Goal: Book appointment/travel/reservation

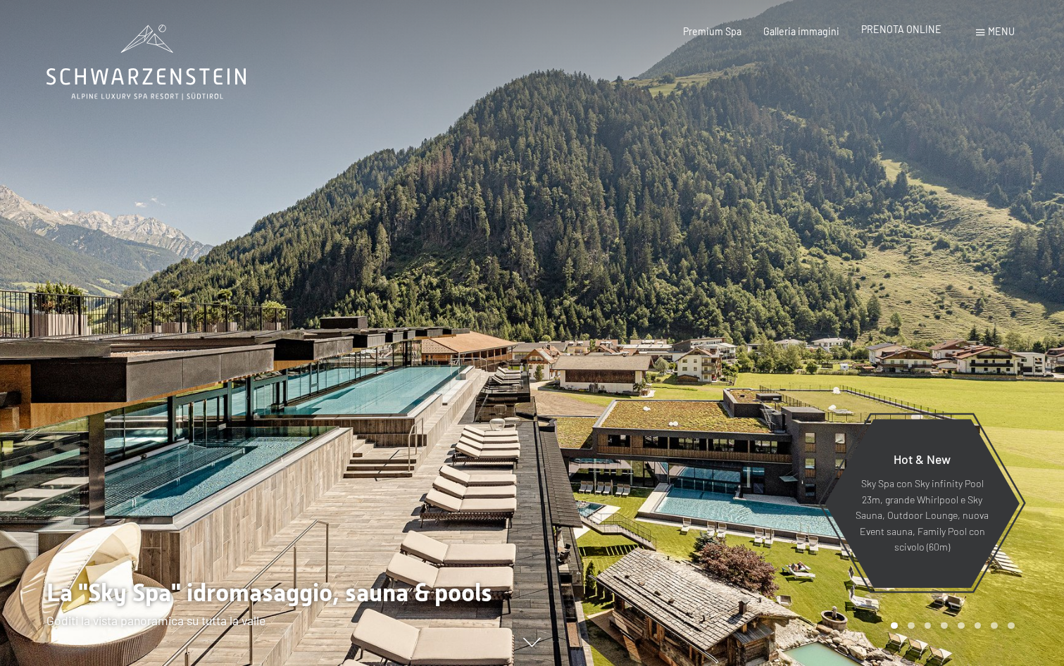
click at [887, 28] on span "PRENOTA ONLINE" at bounding box center [901, 29] width 80 height 12
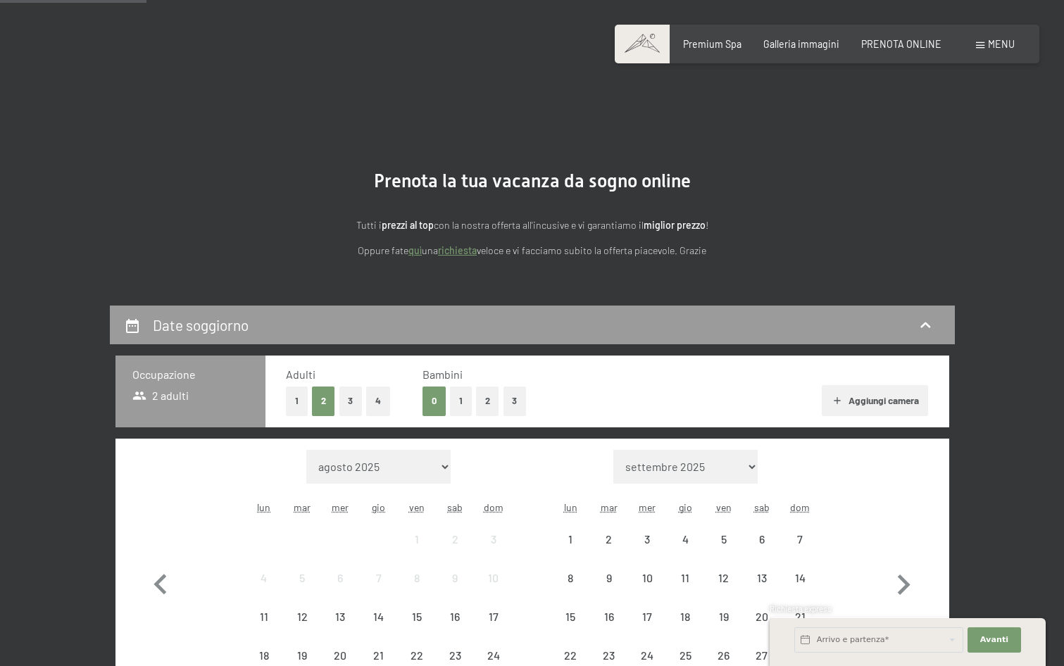
scroll to position [211, 0]
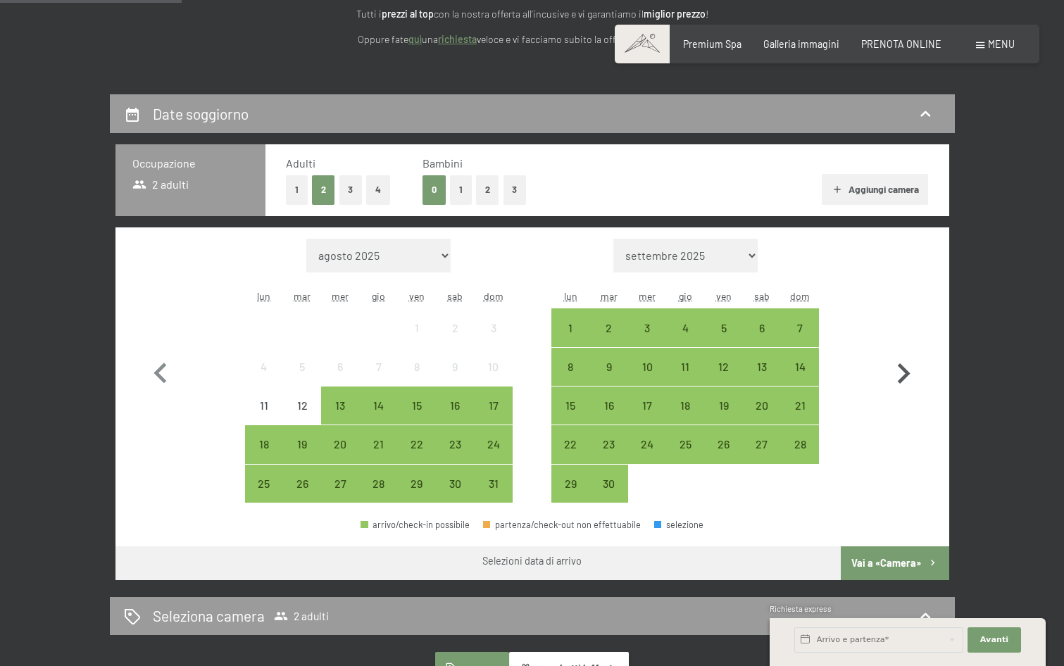
click at [900, 374] on icon "button" at bounding box center [903, 374] width 41 height 41
select select "2025-09-01"
select select "2025-10-01"
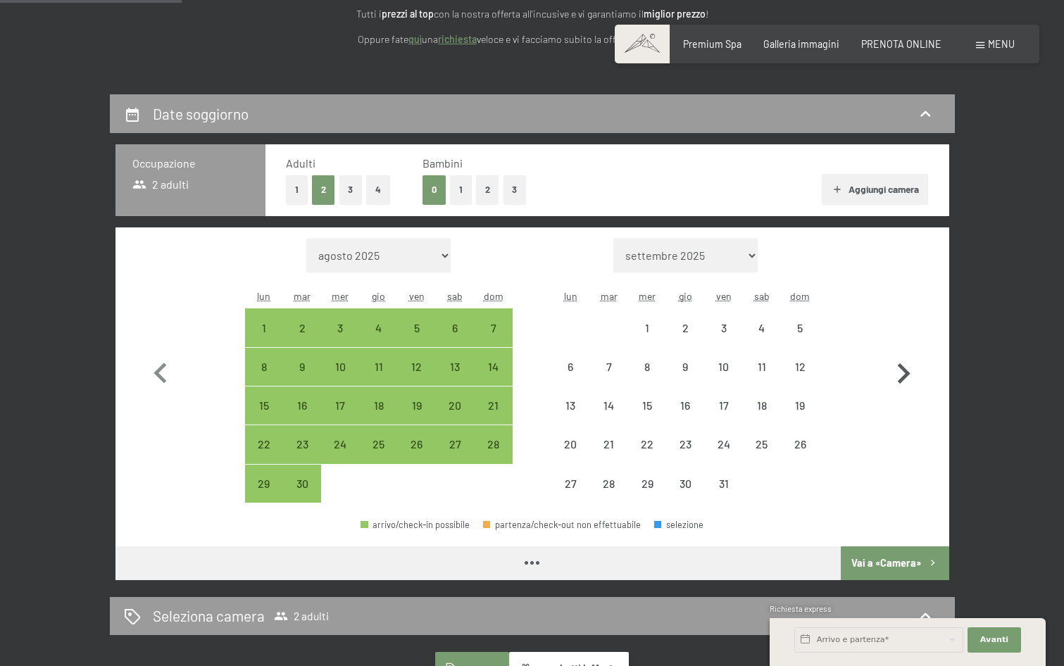
select select "2025-09-01"
select select "2025-10-01"
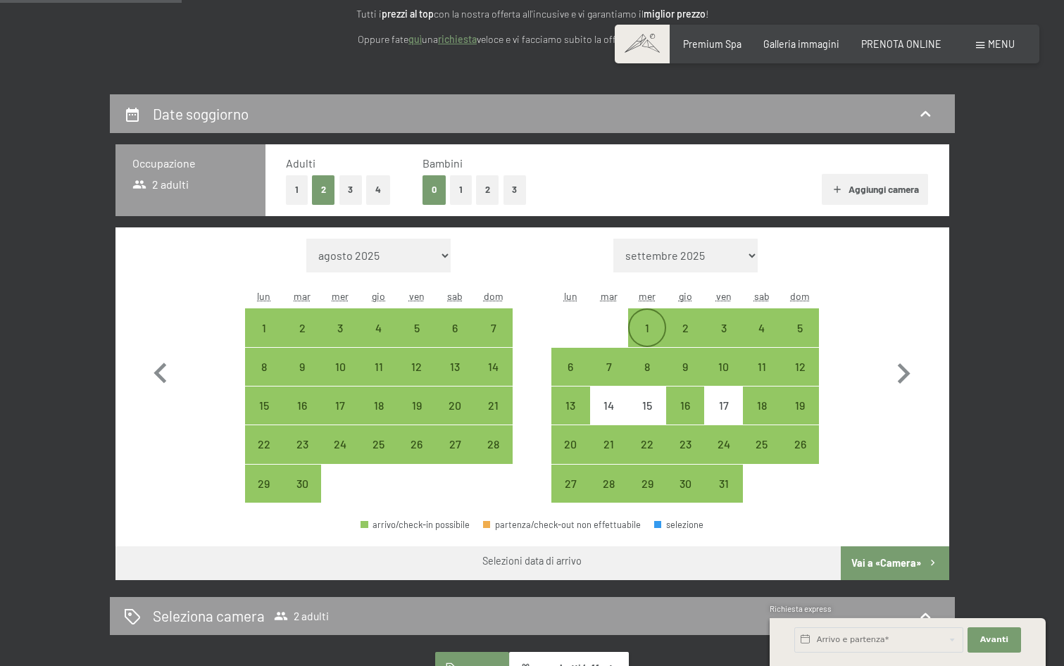
click at [647, 334] on div "1" at bounding box center [647, 340] width 35 height 35
select select "2025-09-01"
select select "2025-10-01"
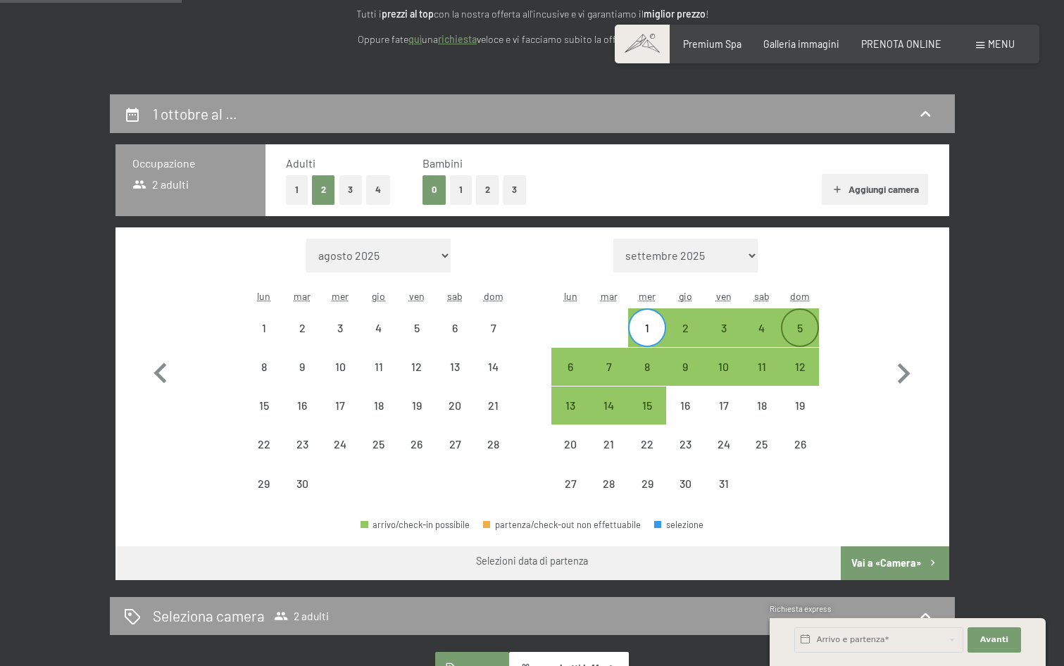
click at [808, 334] on div "5" at bounding box center [800, 340] width 35 height 35
select select "2025-09-01"
select select "2025-10-01"
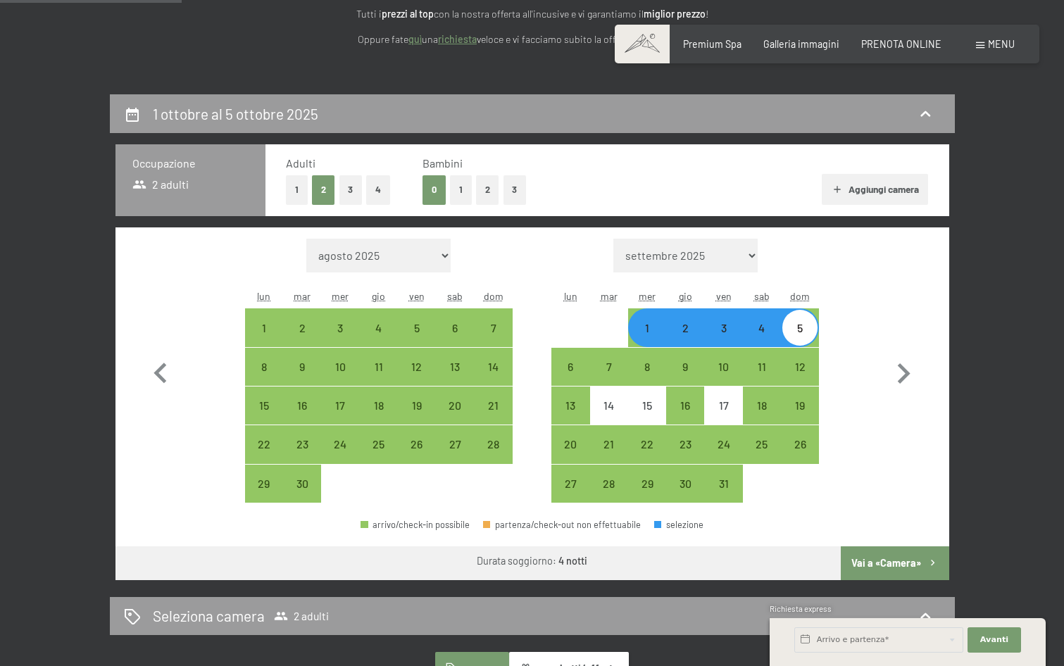
click at [493, 191] on button "2" at bounding box center [487, 189] width 23 height 29
select select "2025-09-01"
select select "2025-10-01"
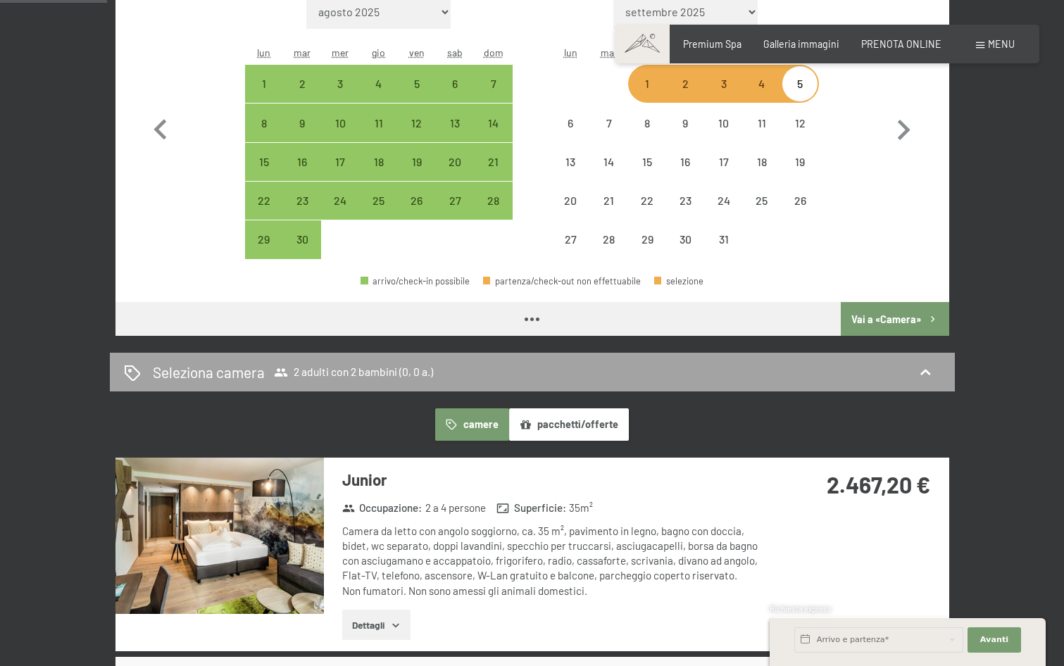
scroll to position [563, 0]
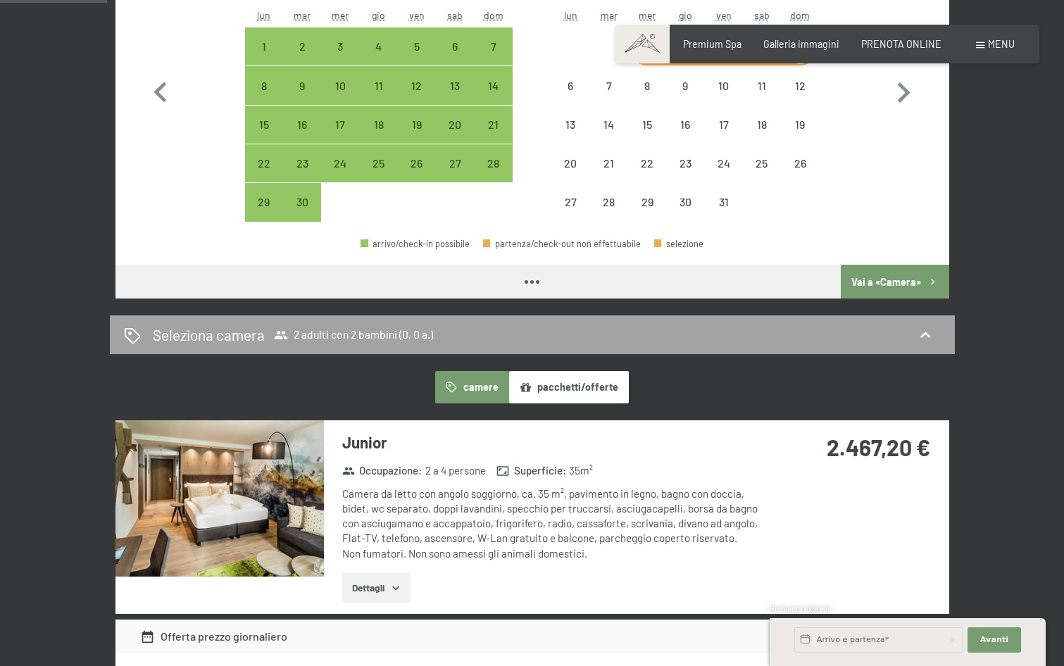
select select "2025-09-01"
select select "2025-10-01"
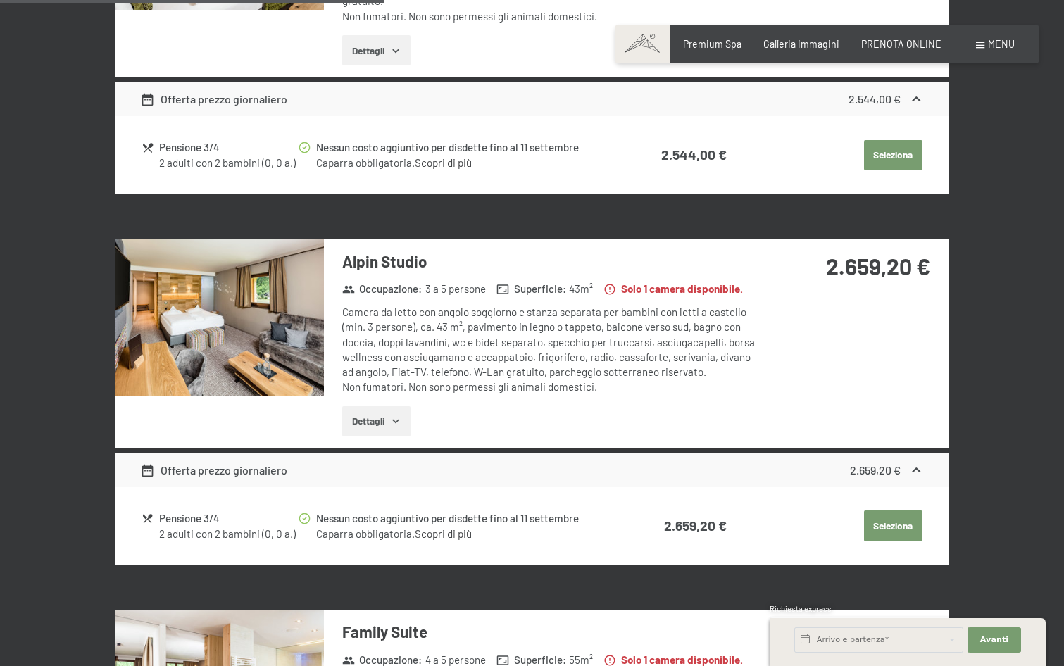
scroll to position [1690, 0]
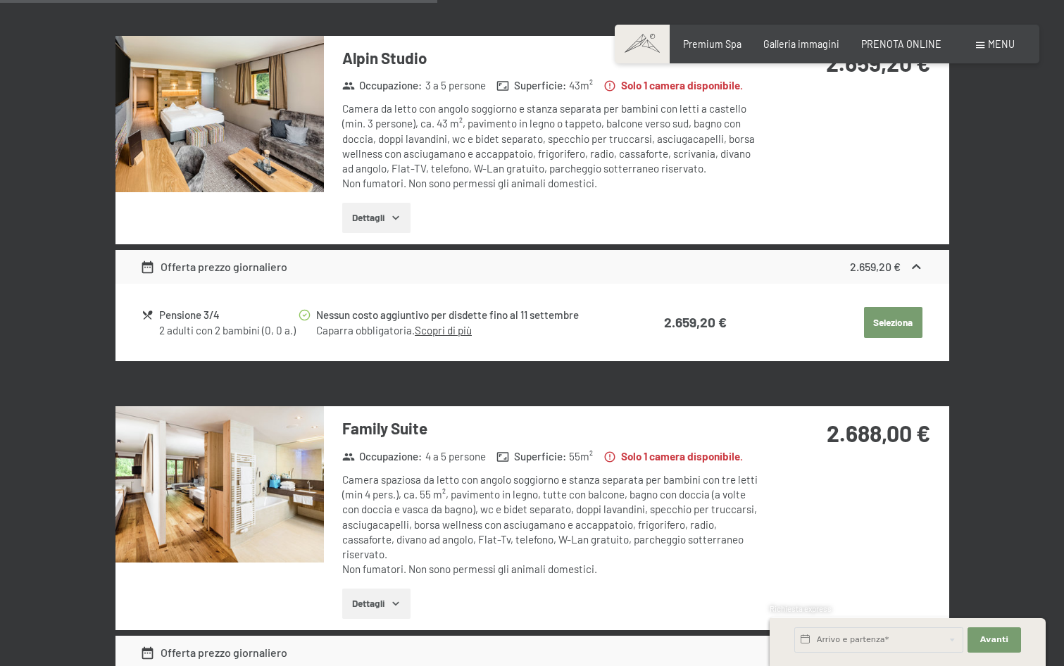
click at [234, 487] on img at bounding box center [220, 484] width 208 height 156
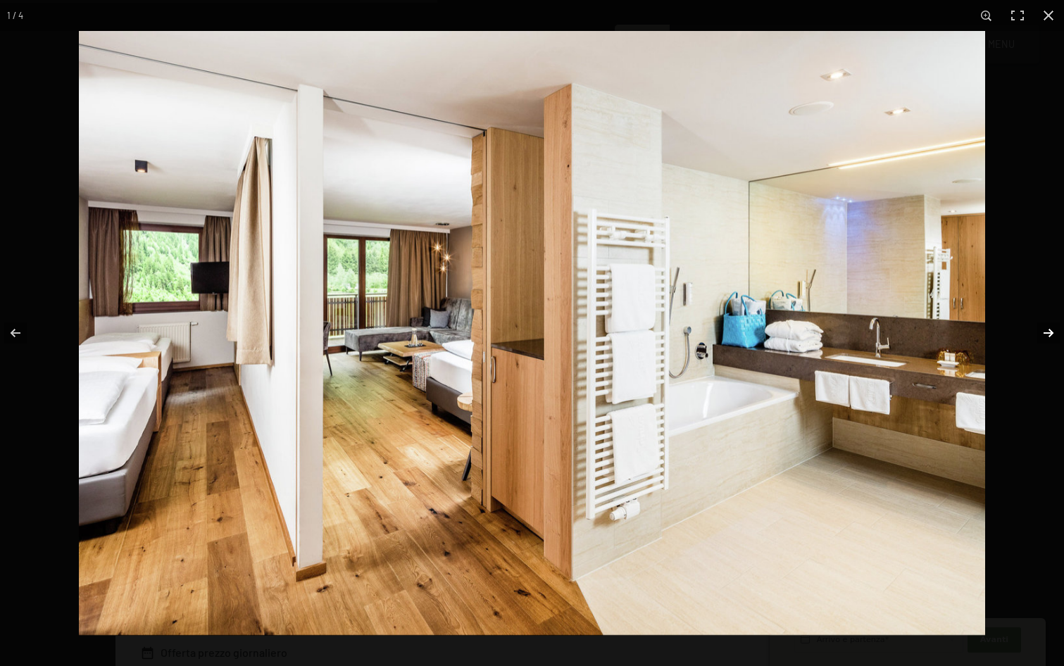
click at [1047, 328] on button "button" at bounding box center [1039, 333] width 49 height 70
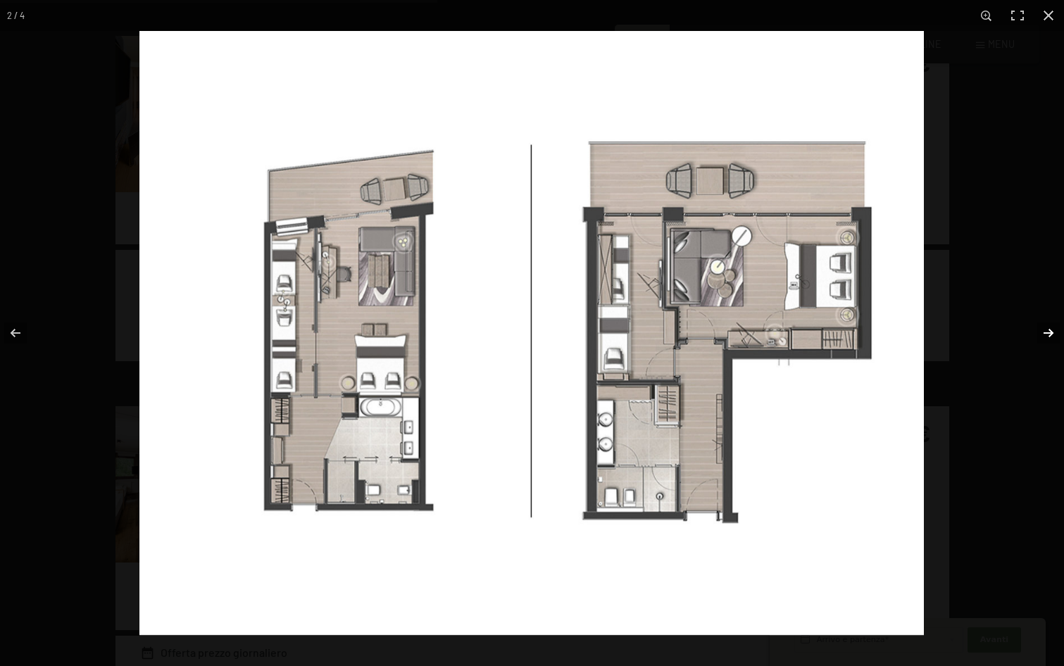
click at [1053, 326] on button "button" at bounding box center [1039, 333] width 49 height 70
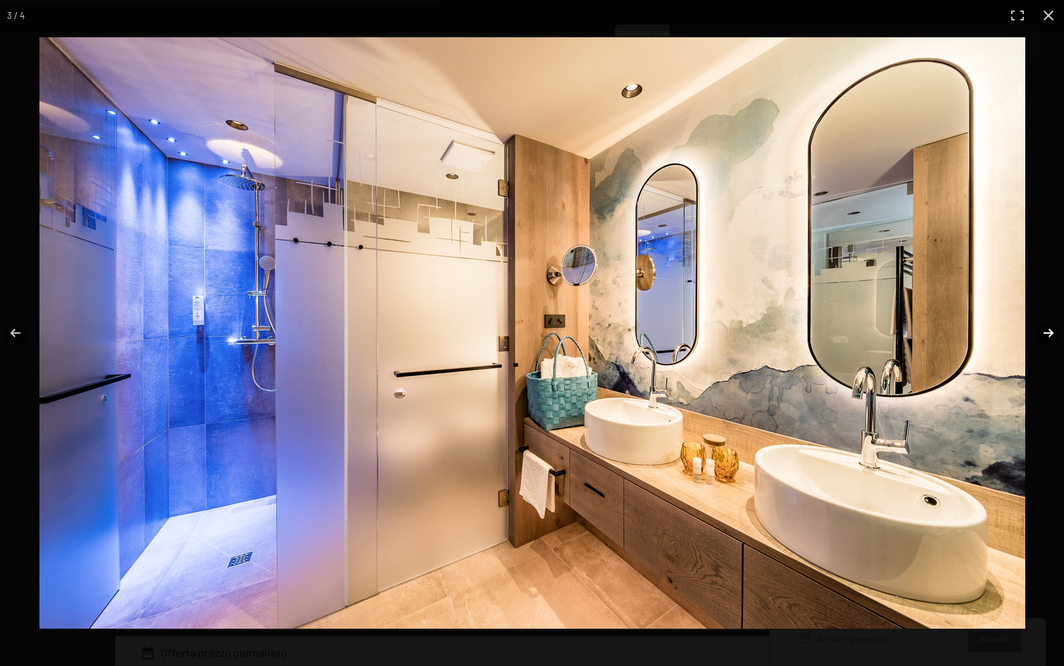
click at [1053, 326] on button "button" at bounding box center [1039, 333] width 49 height 70
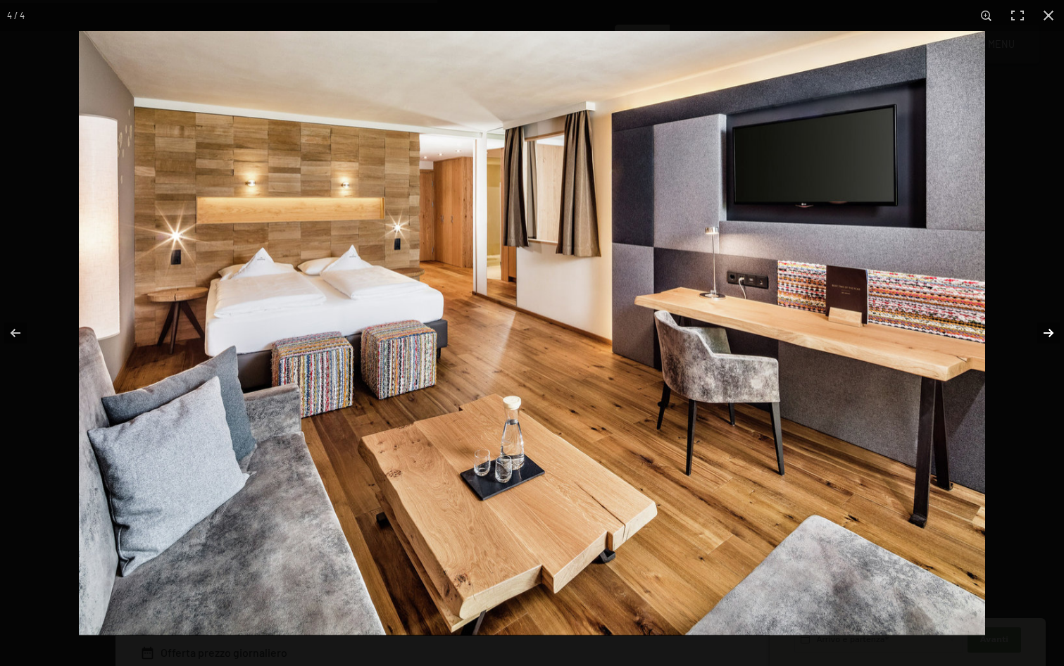
click at [1053, 326] on button "button" at bounding box center [1039, 333] width 49 height 70
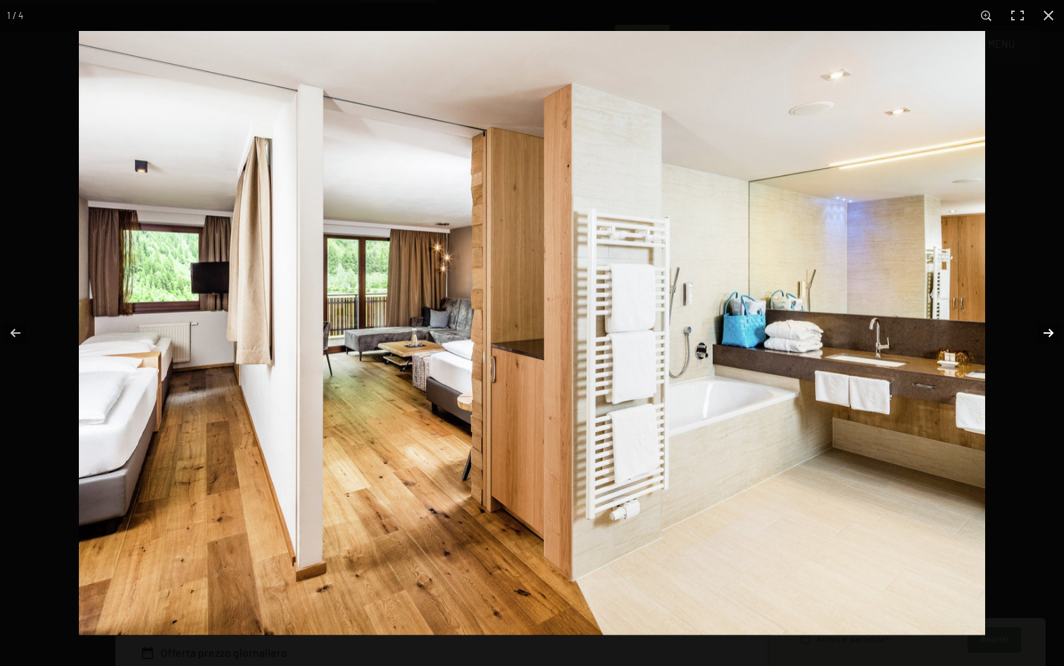
click at [1053, 326] on button "button" at bounding box center [1039, 333] width 49 height 70
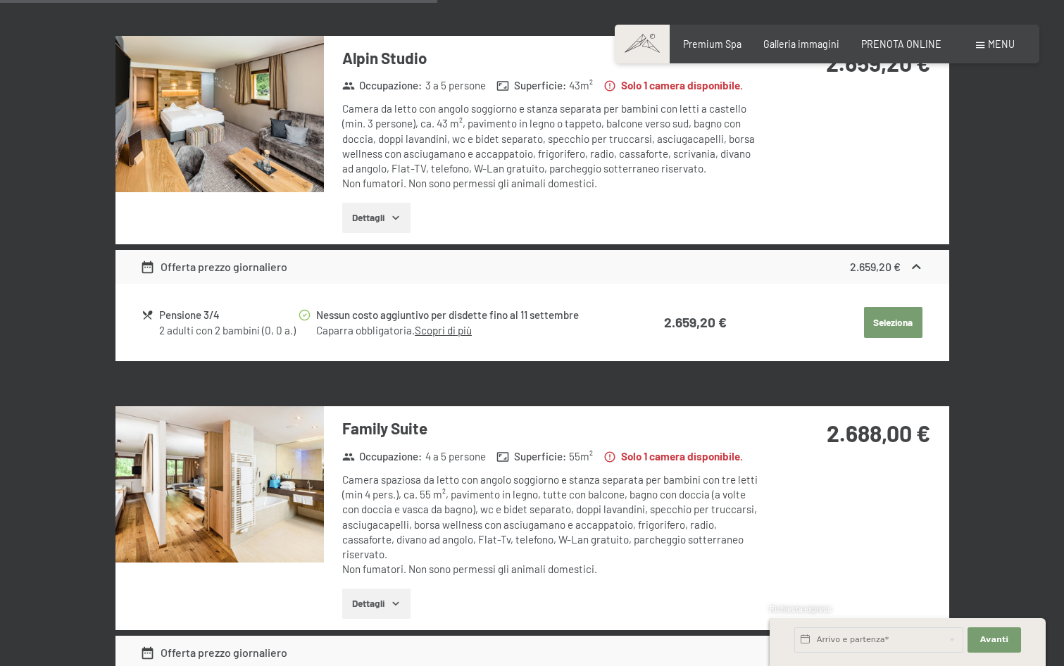
click at [0, 0] on button "button" at bounding box center [0, 0] width 0 height 0
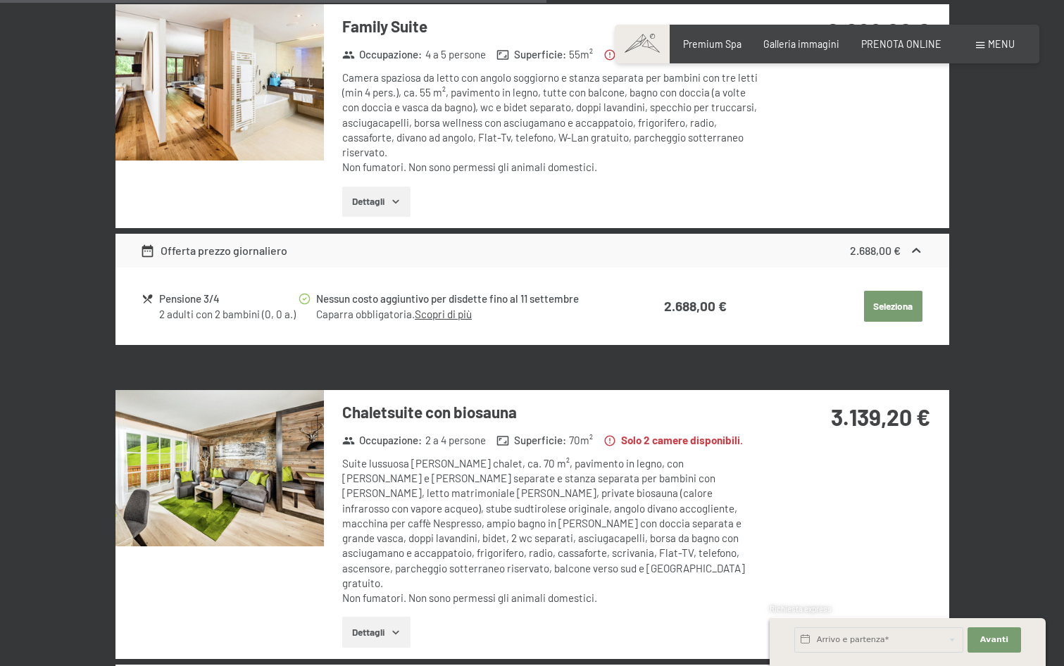
scroll to position [2113, 0]
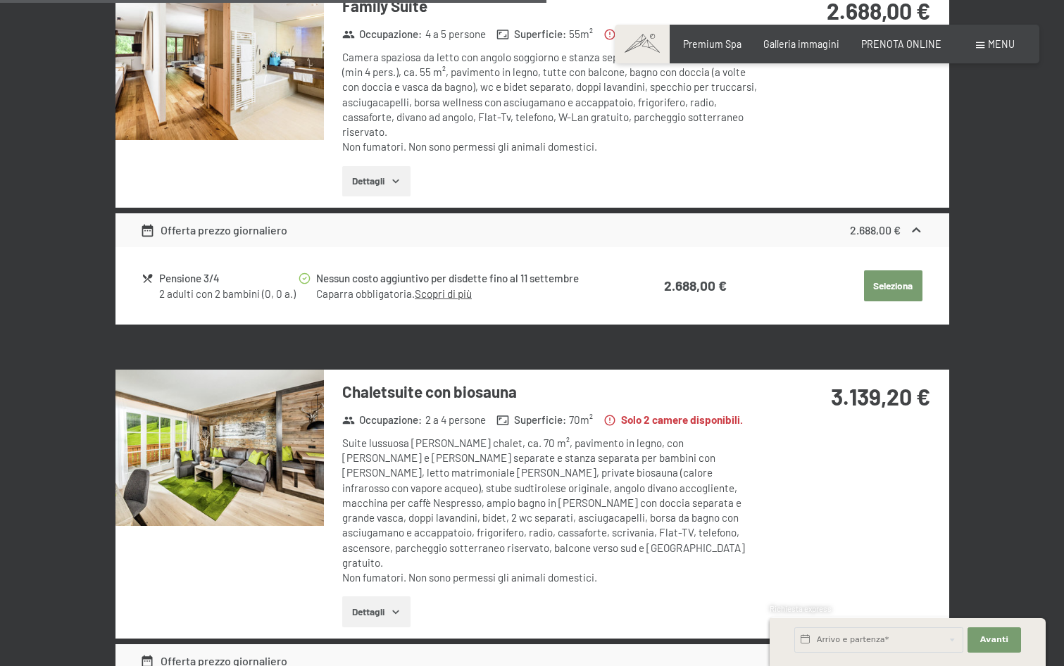
click at [223, 471] on img at bounding box center [220, 448] width 208 height 156
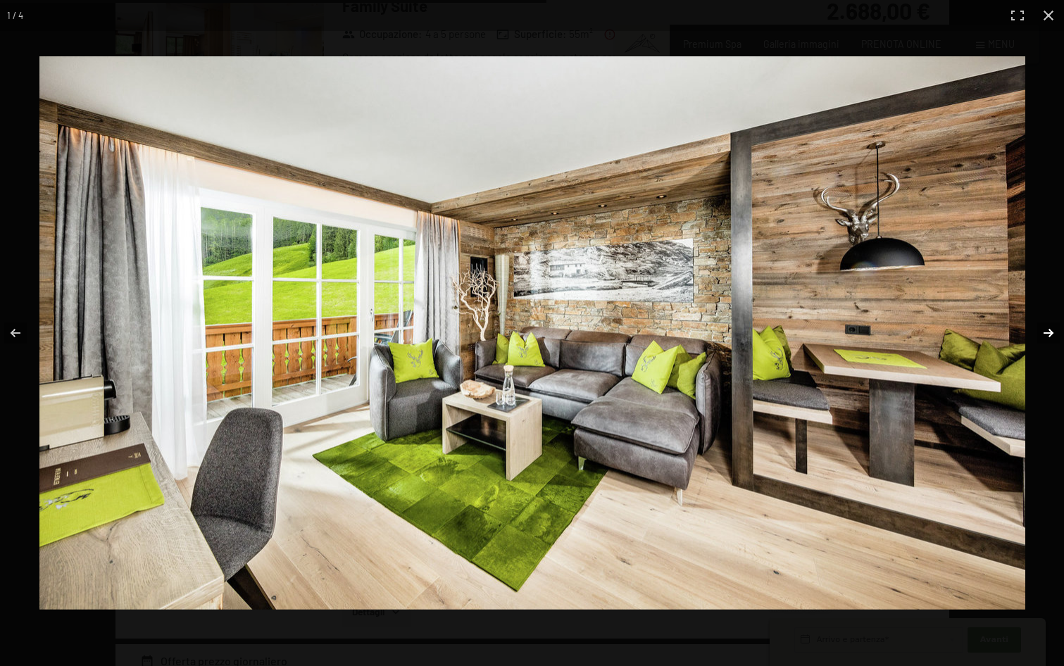
click at [1051, 338] on button "button" at bounding box center [1039, 333] width 49 height 70
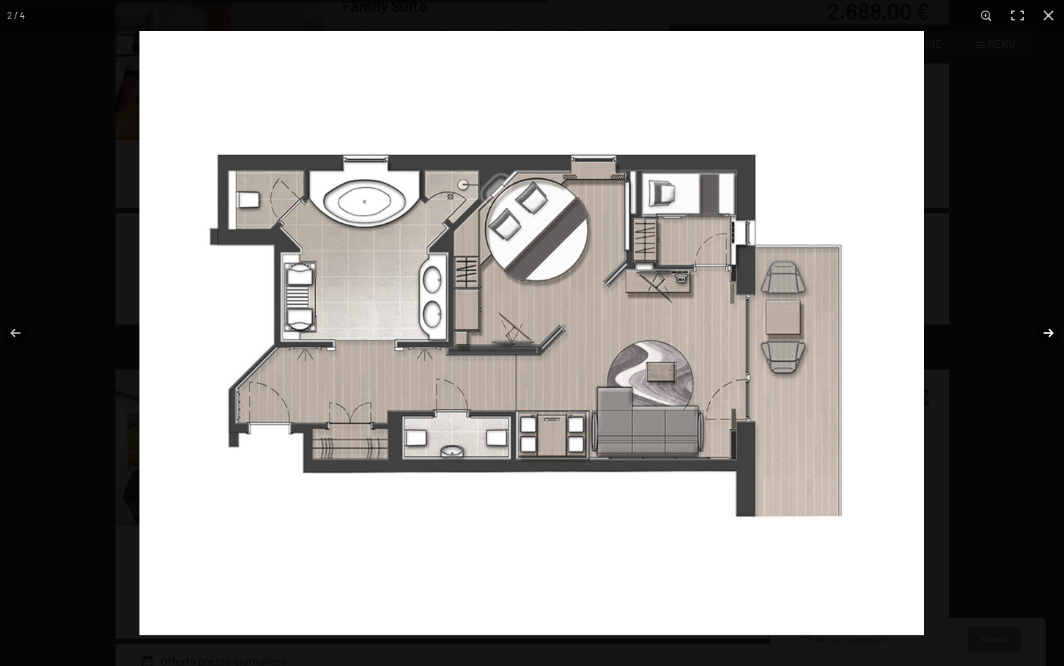
click at [1051, 338] on button "button" at bounding box center [1039, 333] width 49 height 70
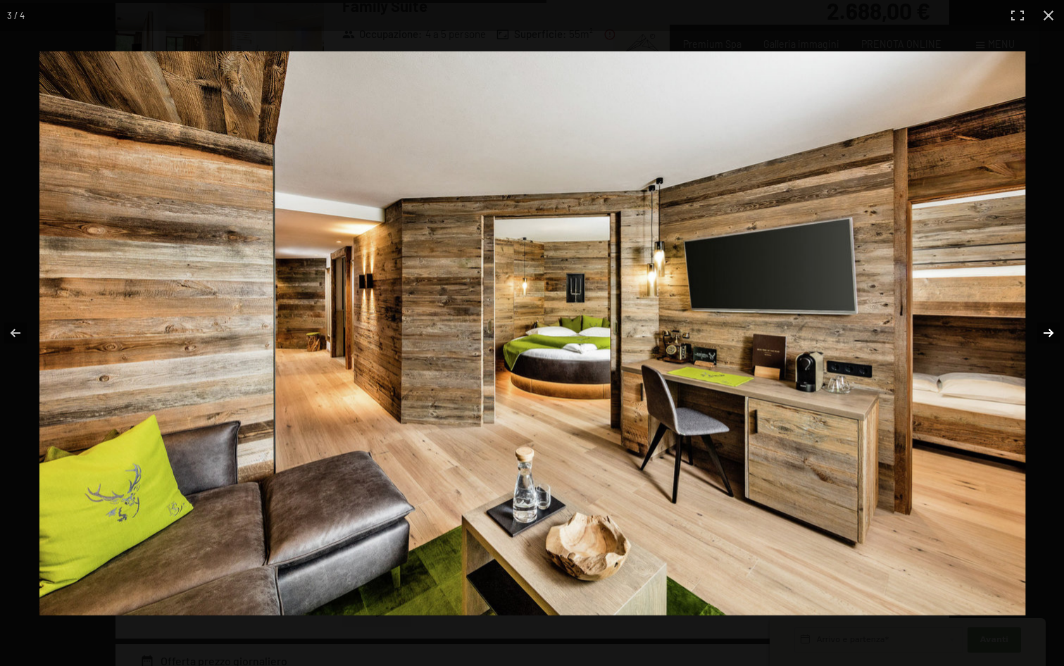
click at [1051, 338] on button "button" at bounding box center [1039, 333] width 49 height 70
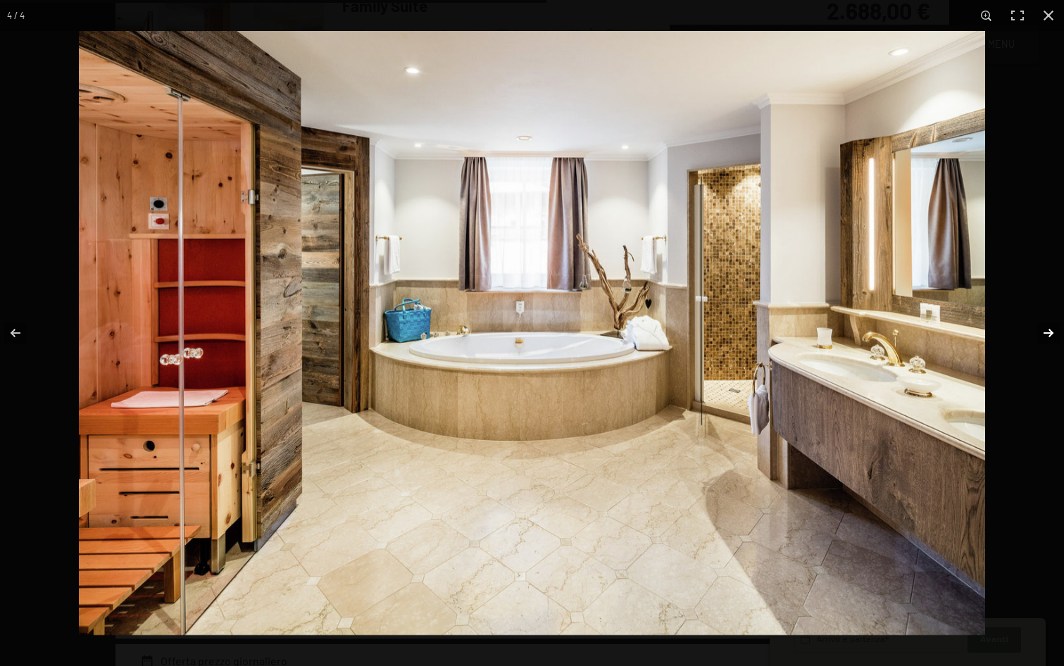
click at [1051, 337] on button "button" at bounding box center [1039, 333] width 49 height 70
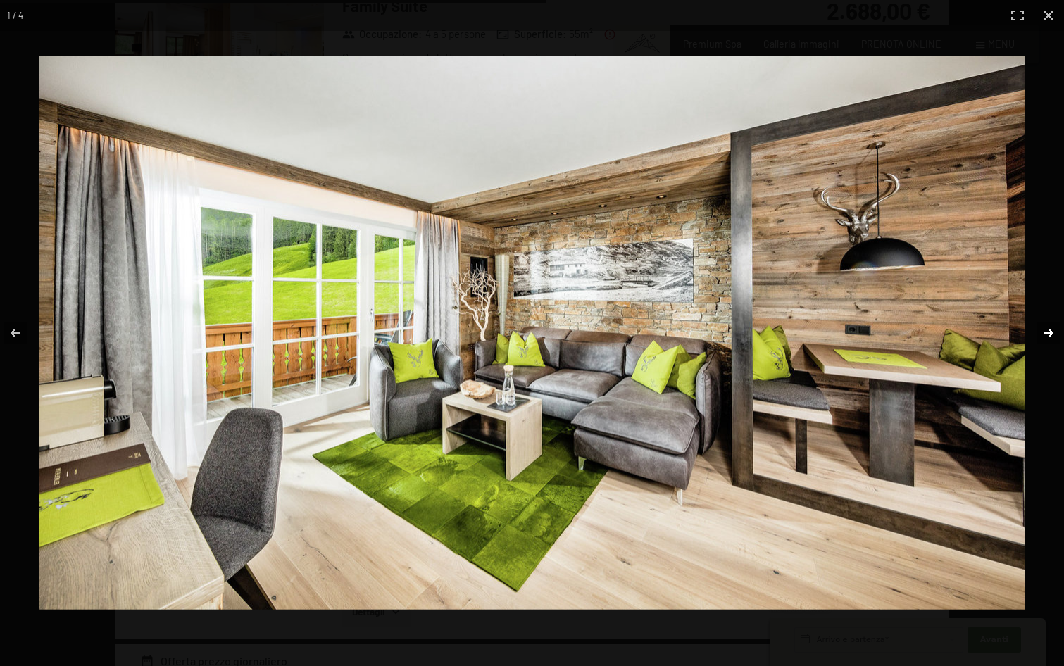
click at [1051, 337] on button "button" at bounding box center [1039, 333] width 49 height 70
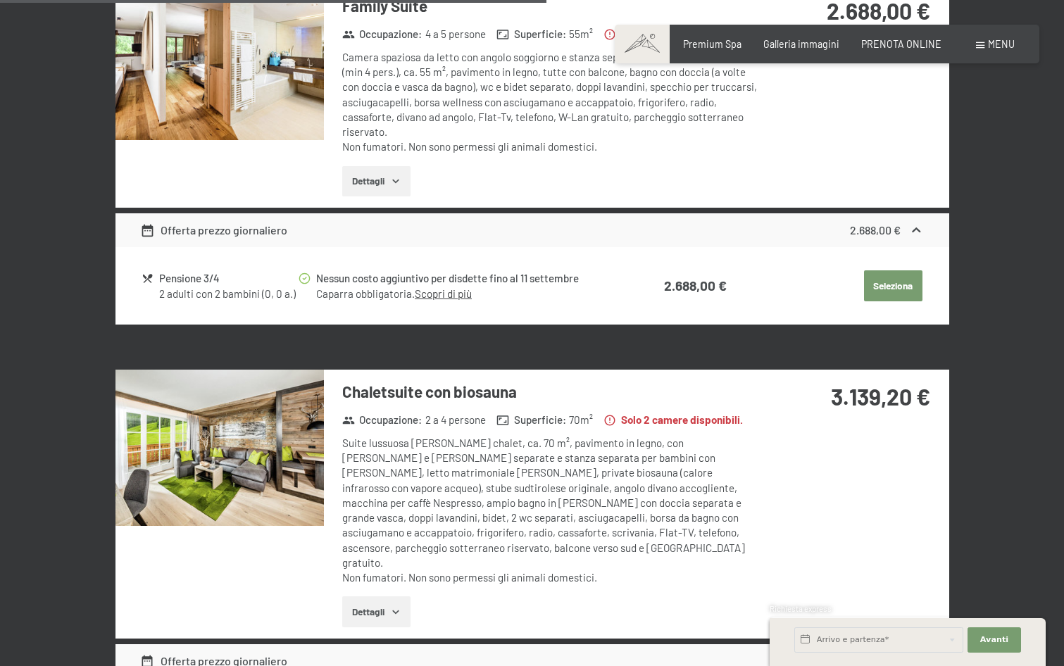
click at [0, 0] on button "button" at bounding box center [0, 0] width 0 height 0
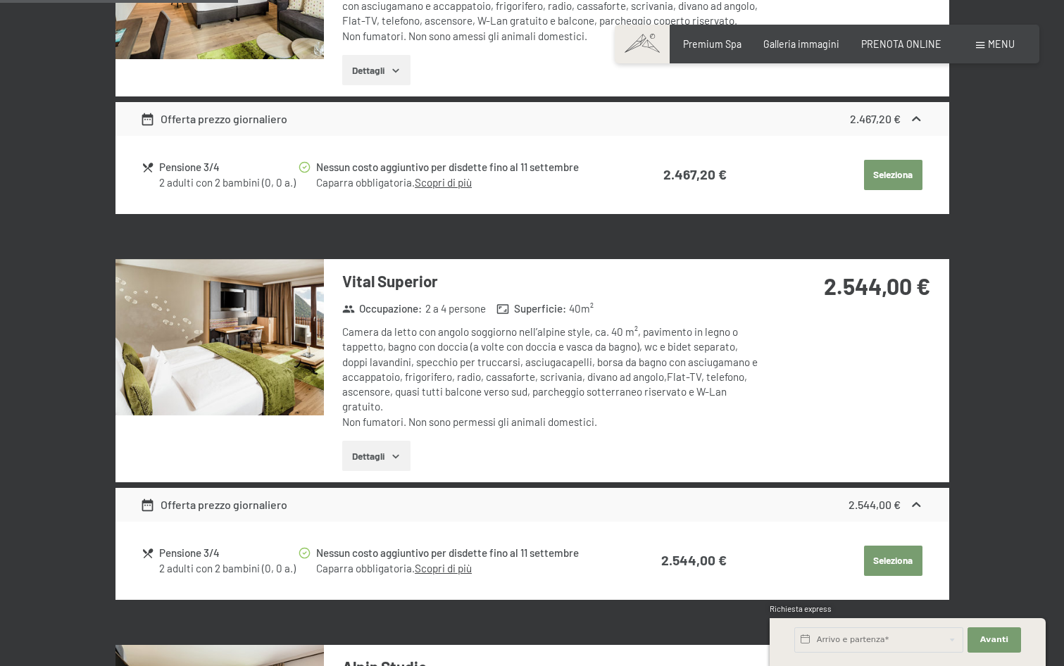
scroll to position [1409, 0]
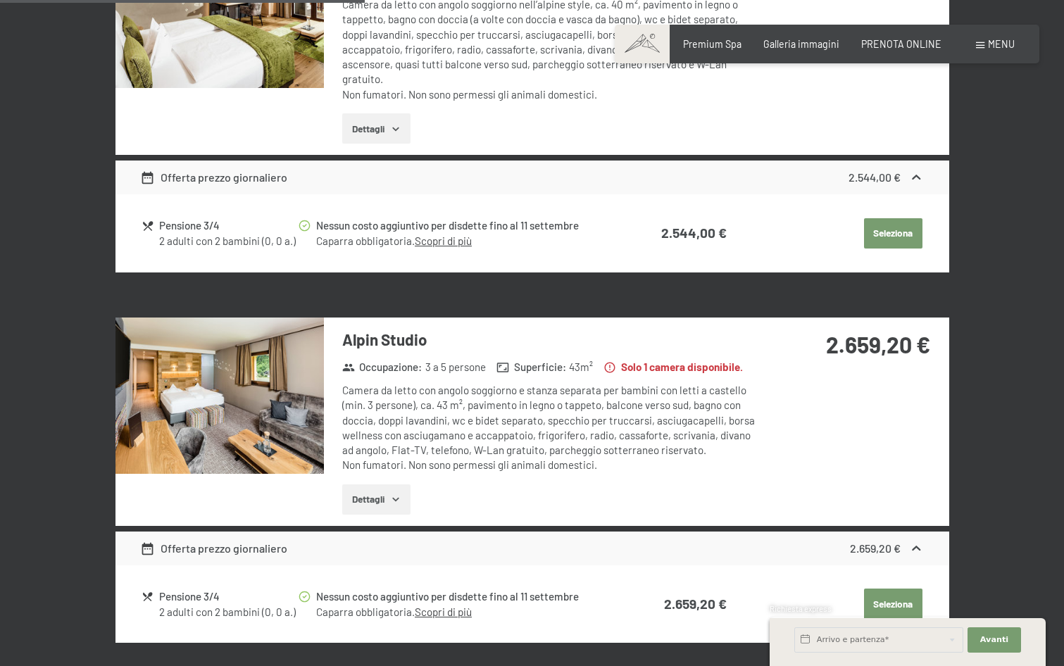
click at [221, 397] on img at bounding box center [220, 396] width 208 height 156
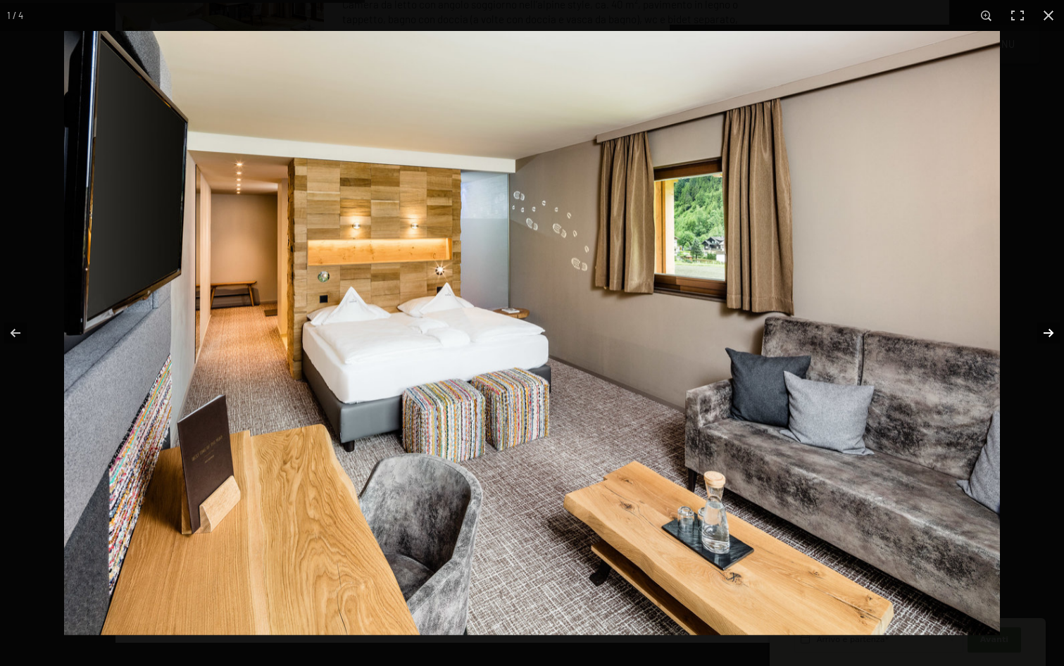
click at [1049, 331] on button "button" at bounding box center [1039, 333] width 49 height 70
